Goal: Information Seeking & Learning: Find specific fact

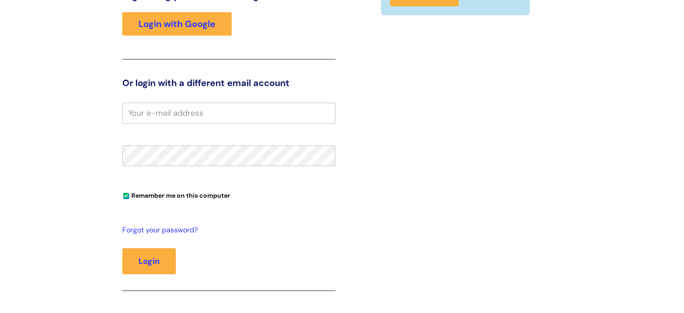
scroll to position [45, 0]
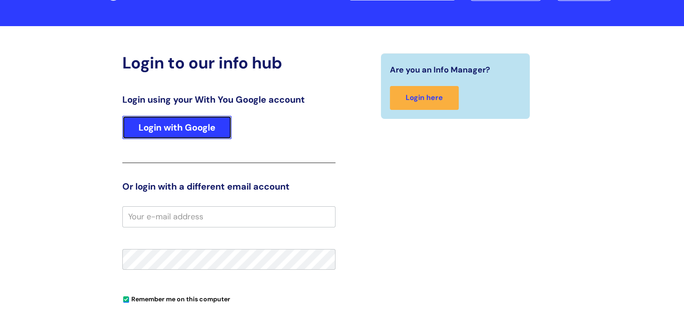
click at [196, 125] on link "Login with Google" at bounding box center [176, 127] width 109 height 23
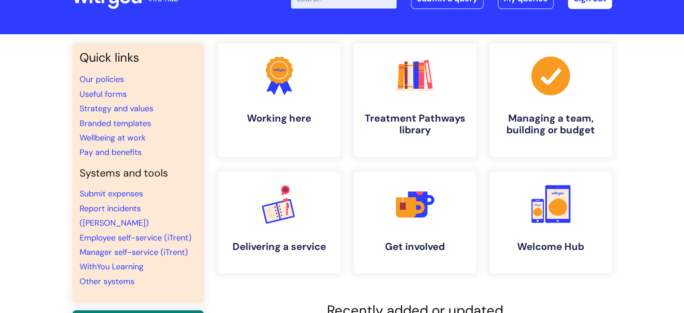
scroll to position [90, 0]
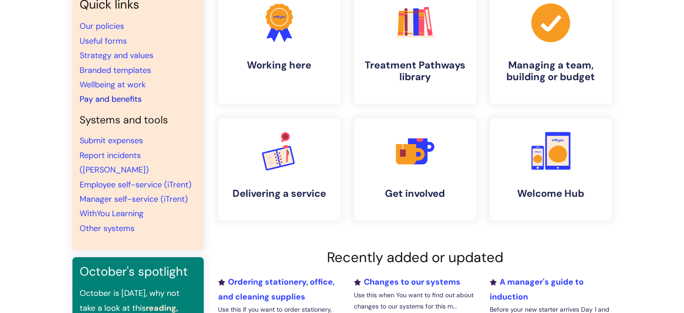
click at [116, 98] on link "Pay and benefits" at bounding box center [111, 99] width 62 height 11
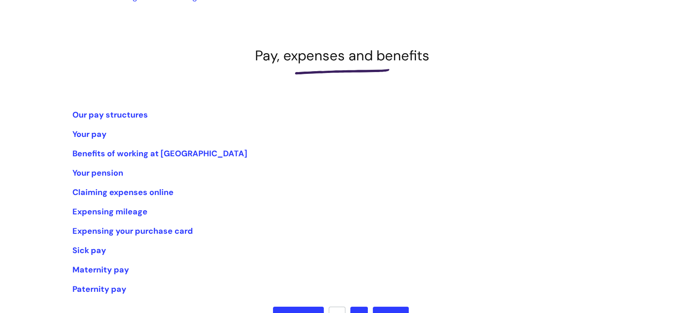
scroll to position [135, 0]
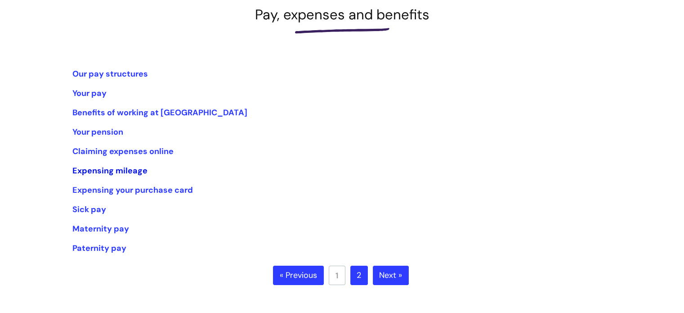
click at [122, 170] on link "Expensing mileage" at bounding box center [109, 170] width 75 height 11
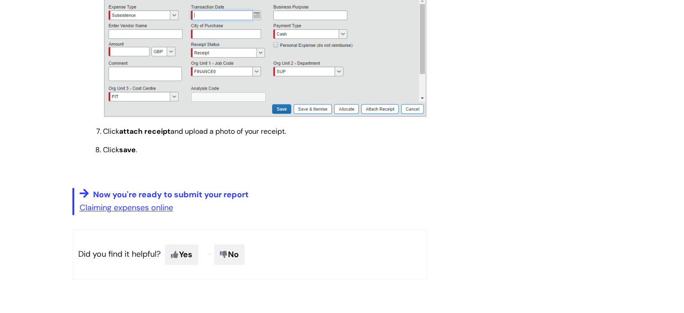
scroll to position [1394, 0]
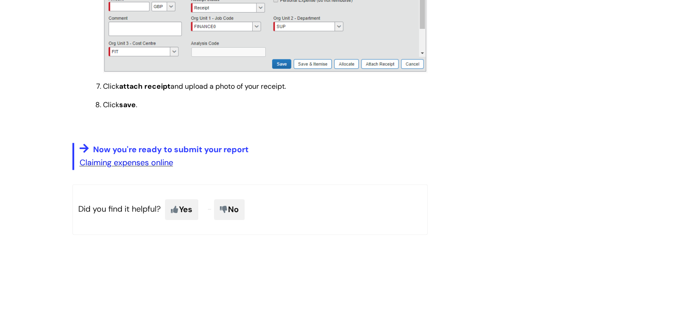
click at [130, 168] on link "Claiming expenses online" at bounding box center [127, 162] width 94 height 11
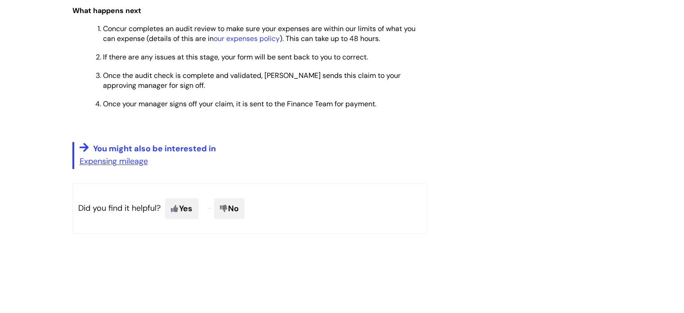
scroll to position [1034, 0]
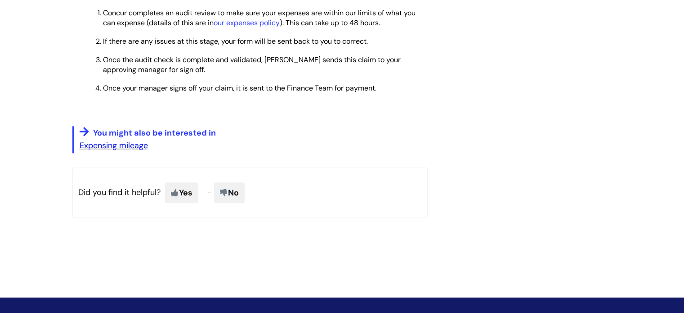
click at [139, 150] on link "Expensing mileage" at bounding box center [114, 145] width 68 height 11
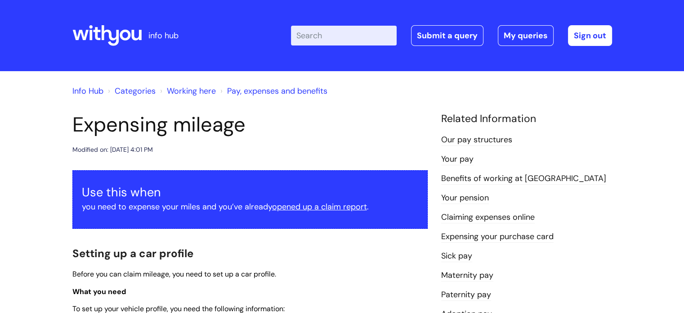
click at [315, 36] on input "Enter your search term here..." at bounding box center [344, 36] width 106 height 20
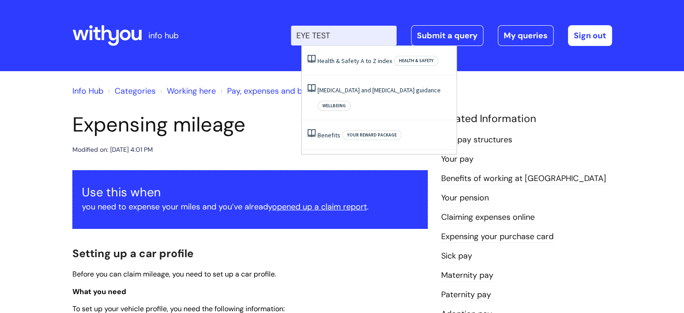
type input "EYE TEST"
click button "Search" at bounding box center [0, 0] width 0 height 0
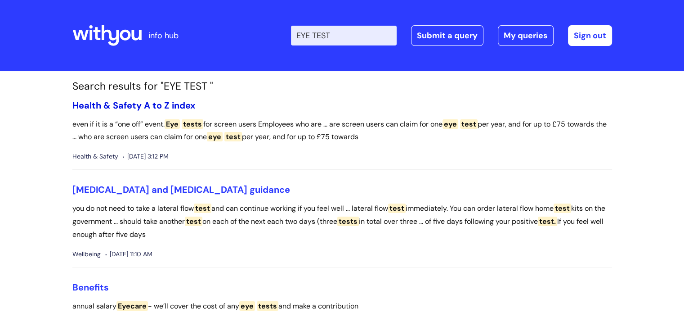
click at [167, 103] on link "Health & Safety A to Z index" at bounding box center [133, 105] width 123 height 12
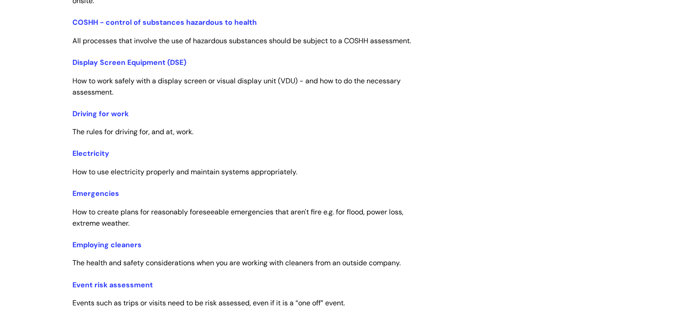
scroll to position [630, 0]
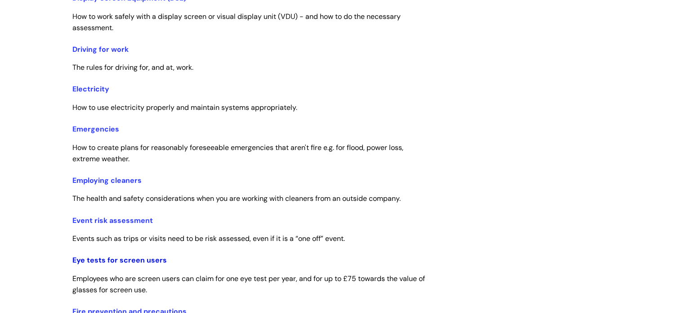
click at [137, 258] on link "Eye tests for screen users" at bounding box center [119, 259] width 94 height 9
